Goal: Find specific page/section: Find specific page/section

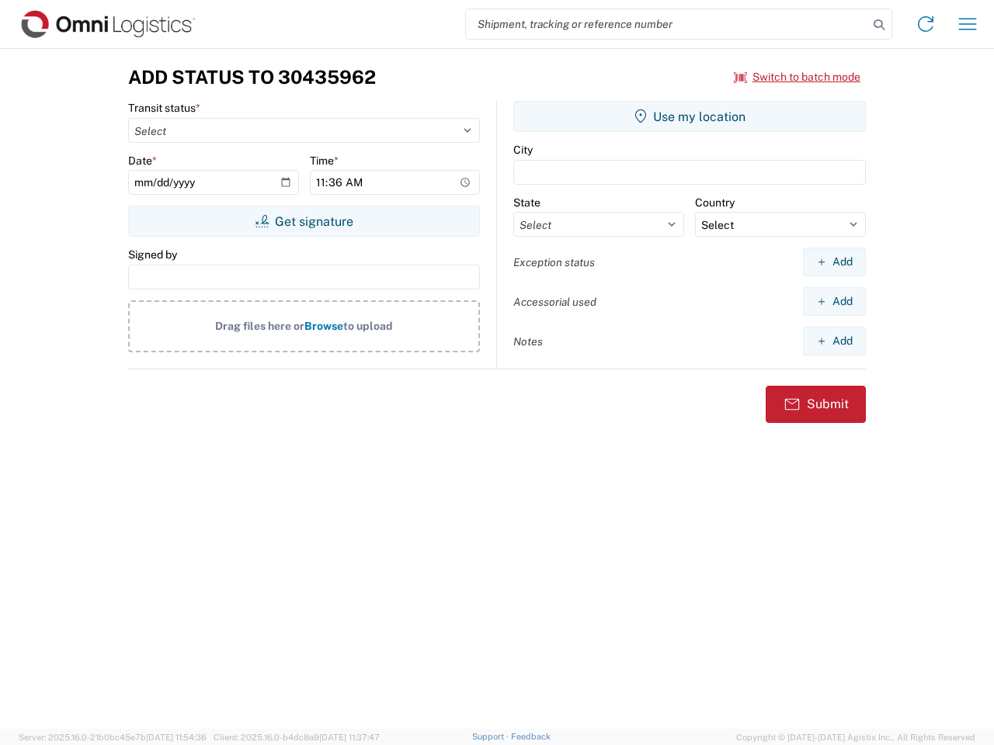
click at [667, 24] on input "search" at bounding box center [667, 24] width 402 height 30
click at [879, 25] on icon at bounding box center [879, 25] width 22 height 22
click at [925, 24] on icon at bounding box center [925, 24] width 25 height 25
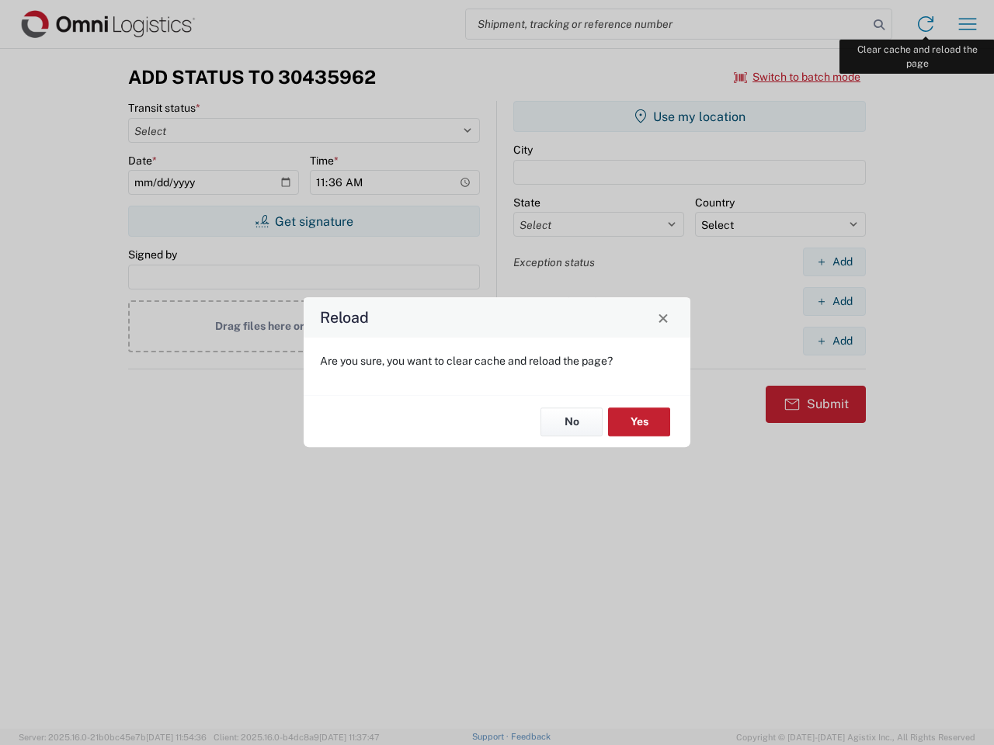
click at [967, 24] on div "Reload Are you sure, you want to clear cache and reload the page? No Yes" at bounding box center [497, 372] width 994 height 745
click at [797, 77] on div "Reload Are you sure, you want to clear cache and reload the page? No Yes" at bounding box center [497, 372] width 994 height 745
click at [304, 221] on div "Reload Are you sure, you want to clear cache and reload the page? No Yes" at bounding box center [497, 372] width 994 height 745
click at [689, 116] on div "Reload Are you sure, you want to clear cache and reload the page? No Yes" at bounding box center [497, 372] width 994 height 745
click at [834, 262] on div "Reload Are you sure, you want to clear cache and reload the page? No Yes" at bounding box center [497, 372] width 994 height 745
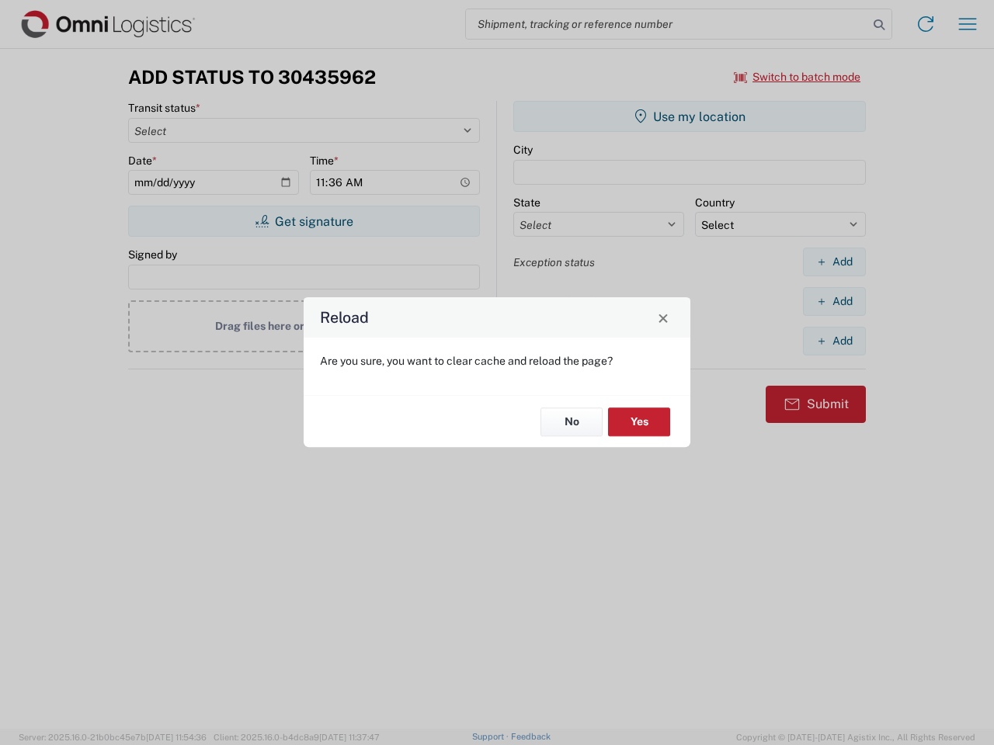
click at [834, 301] on div "Reload Are you sure, you want to clear cache and reload the page? No Yes" at bounding box center [497, 372] width 994 height 745
click at [834, 341] on div "Reload Are you sure, you want to clear cache and reload the page? No Yes" at bounding box center [497, 372] width 994 height 745
